Goal: Find specific page/section: Find specific page/section

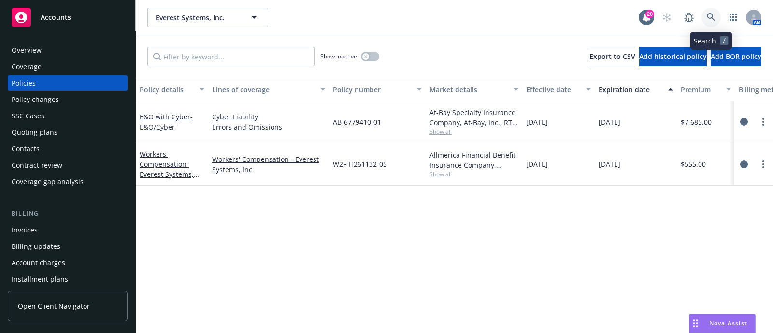
click at [719, 20] on link at bounding box center [711, 17] width 19 height 19
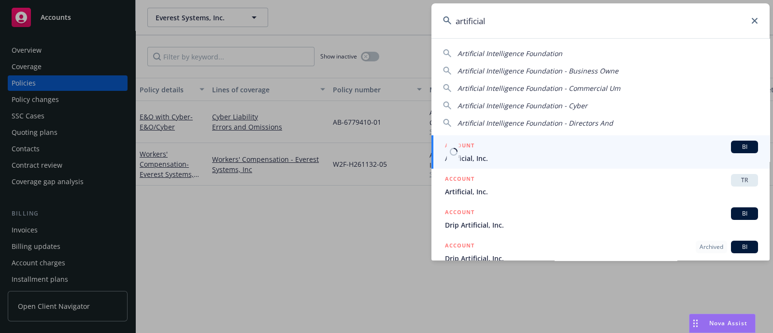
type input "artificial"
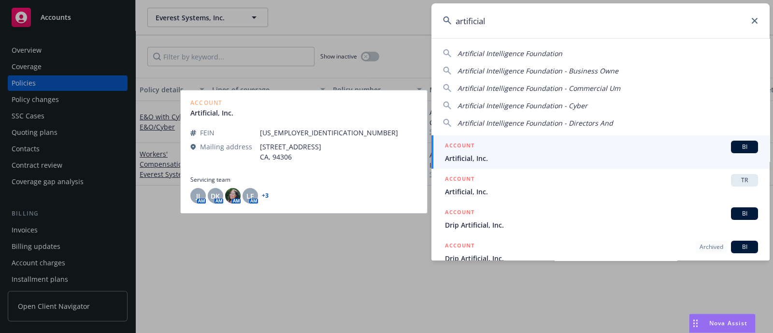
click at [480, 160] on span "Artificial, Inc." at bounding box center [601, 158] width 313 height 10
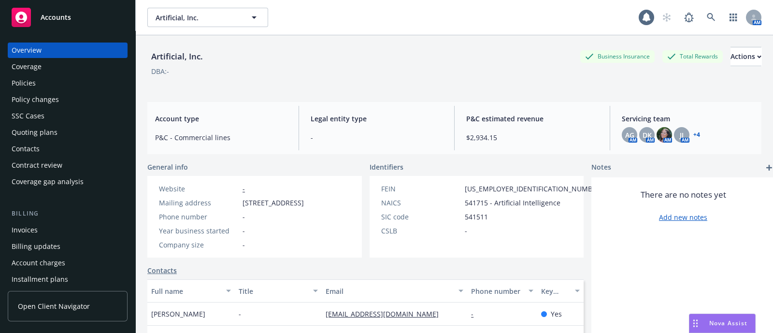
click at [50, 79] on div "Policies" at bounding box center [68, 82] width 112 height 15
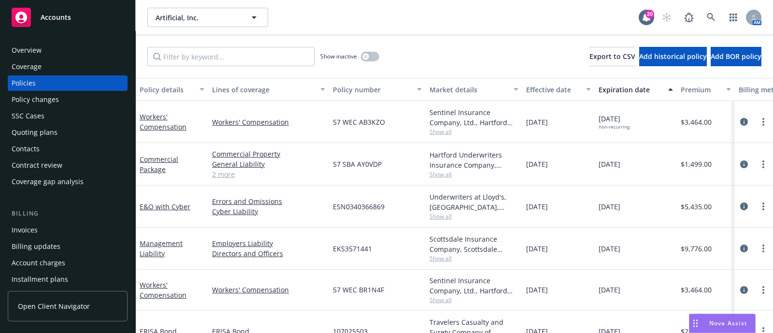
scroll to position [28, 0]
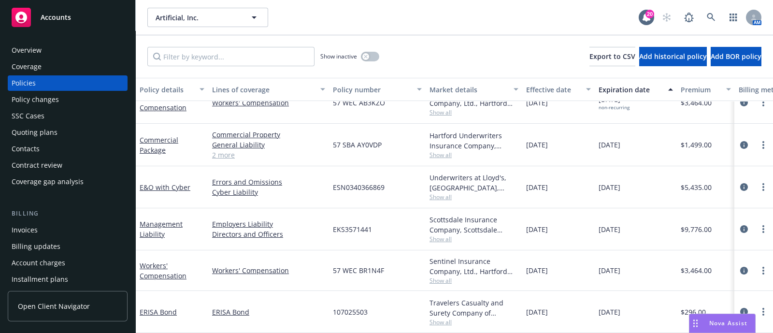
click at [454, 318] on span "Show all" at bounding box center [474, 322] width 89 height 8
click at [401, 152] on div "57 SBA AY0VDP" at bounding box center [377, 145] width 97 height 43
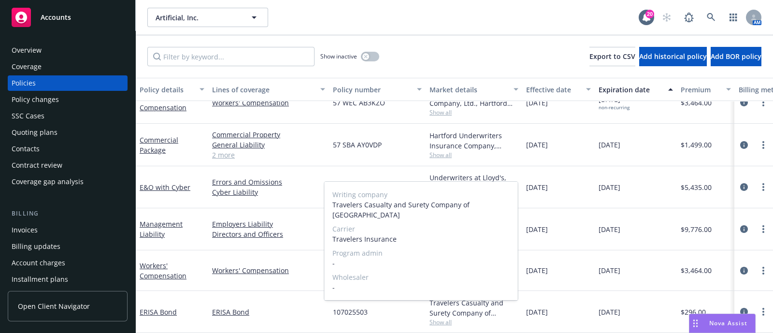
scroll to position [0, 0]
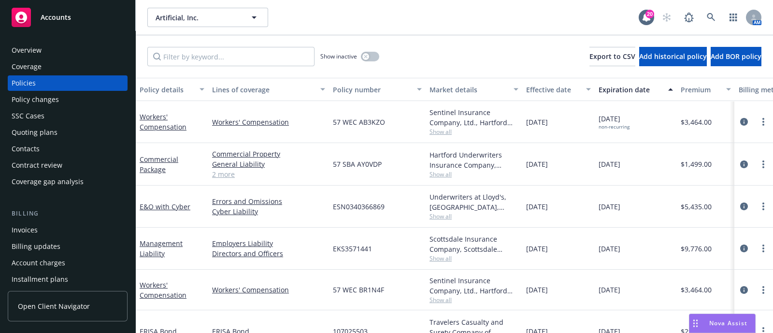
click at [436, 170] on span "Show all" at bounding box center [474, 174] width 89 height 8
